Goal: Navigation & Orientation: Find specific page/section

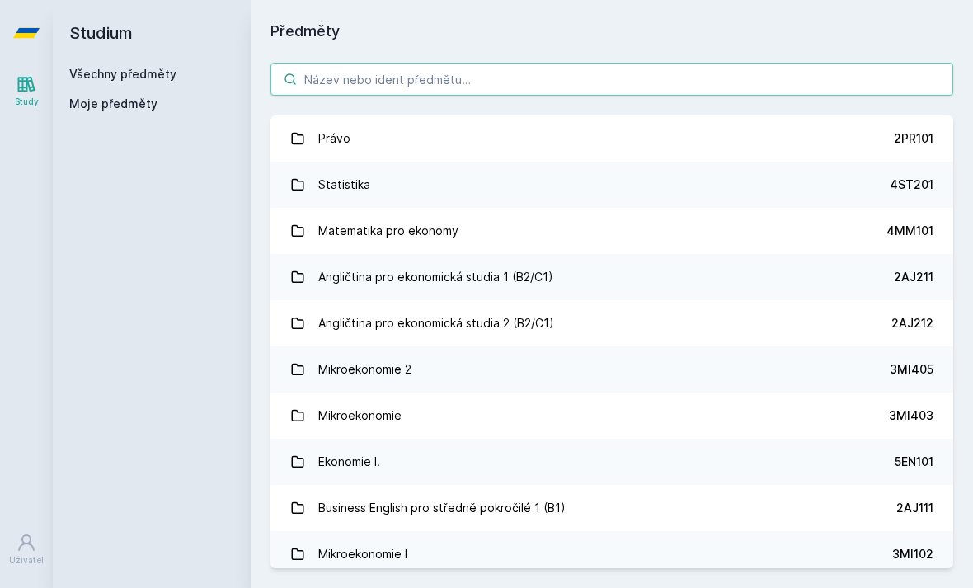
click at [781, 63] on input "search" at bounding box center [611, 79] width 683 height 33
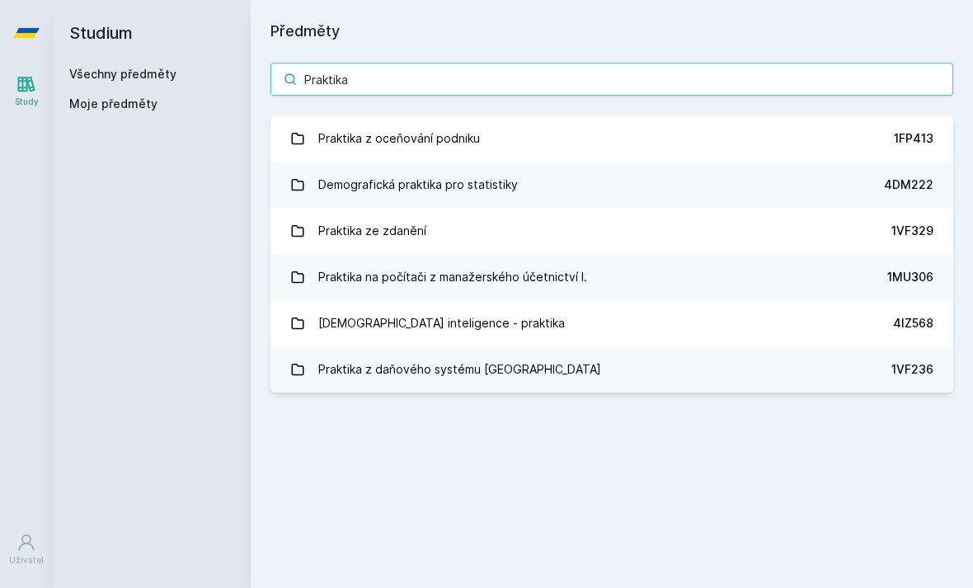
type input "Praktika"
click at [706, 138] on link "Praktika z oceňování podniku 1FP413" at bounding box center [611, 138] width 683 height 46
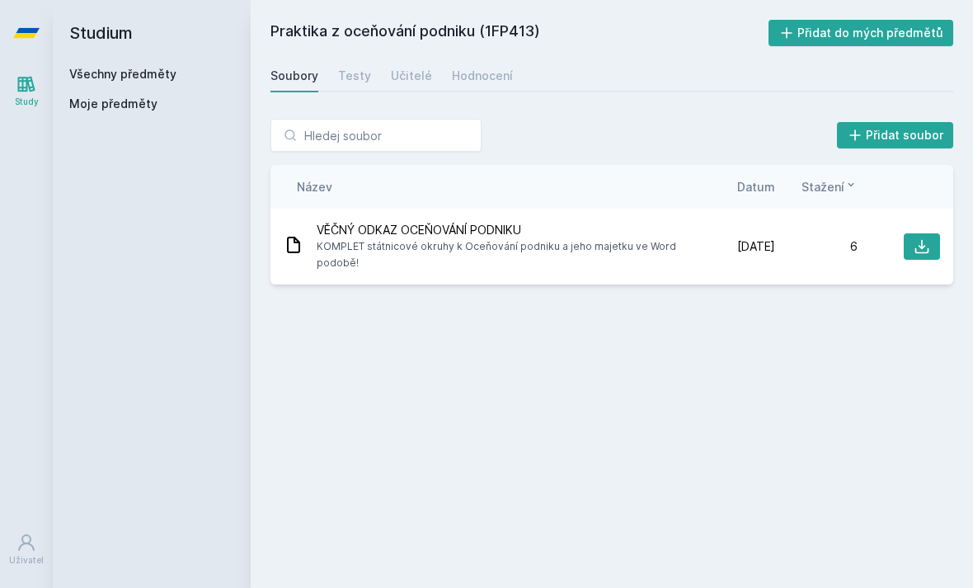
click at [383, 63] on div "Soubory Testy Učitelé Hodnocení" at bounding box center [611, 75] width 683 height 33
click at [358, 81] on div "Testy" at bounding box center [354, 76] width 33 height 16
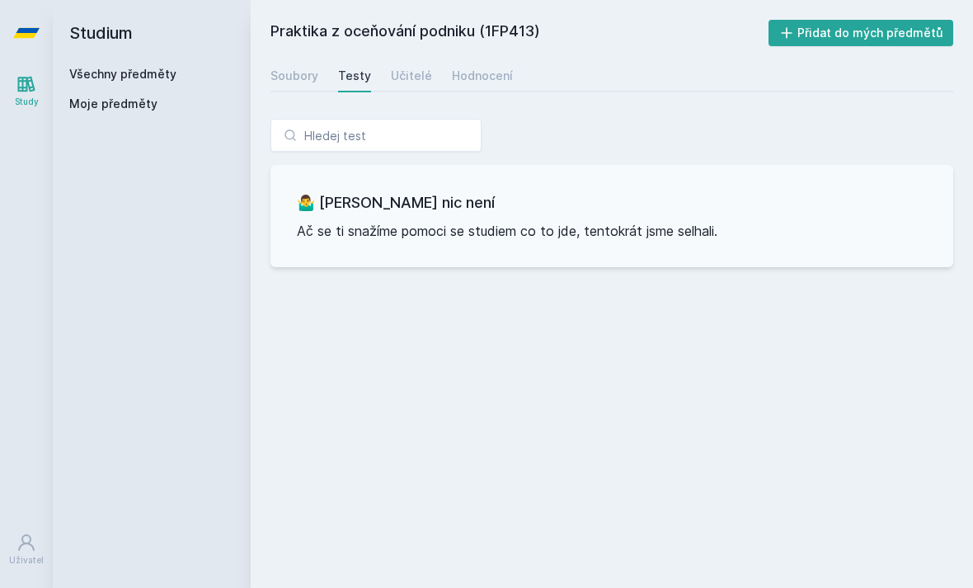
click at [407, 82] on div "Učitelé" at bounding box center [411, 76] width 41 height 16
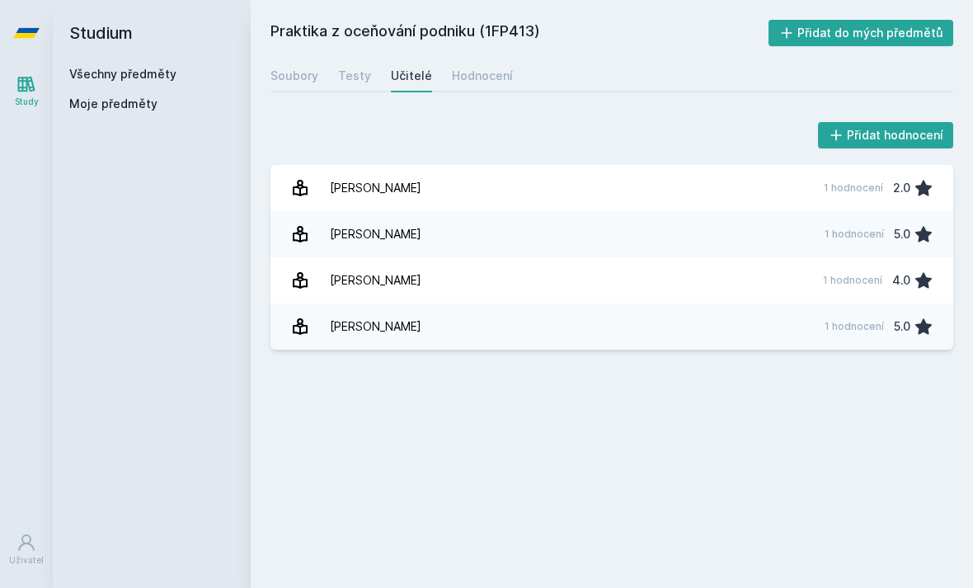
click at [458, 78] on div "Hodnocení" at bounding box center [482, 76] width 61 height 16
